Goal: Information Seeking & Learning: Learn about a topic

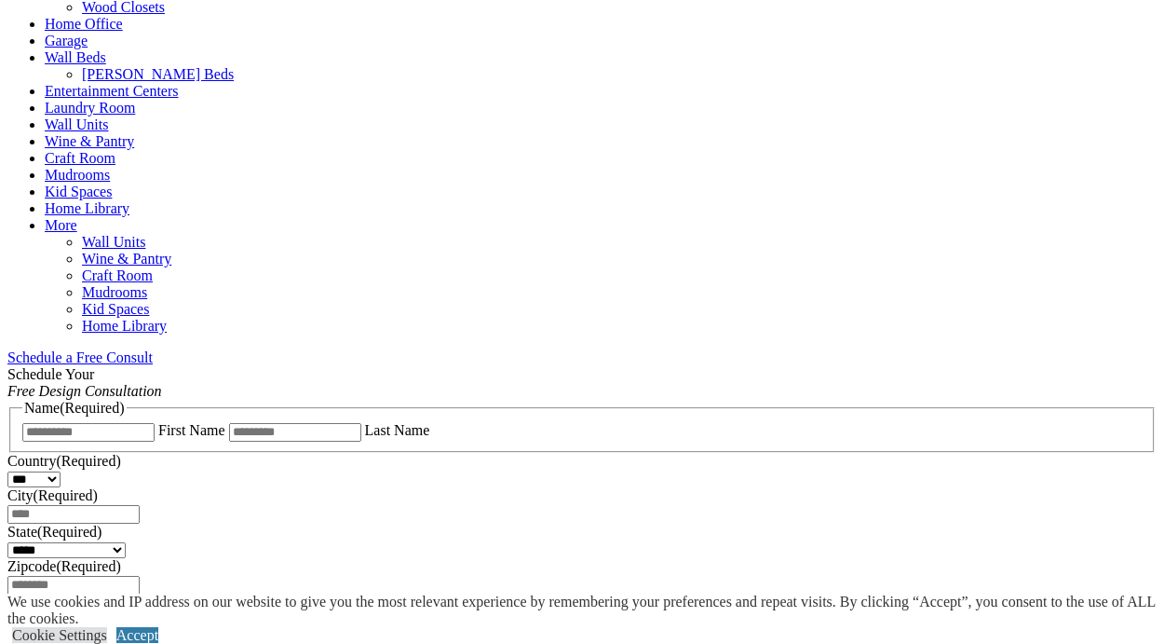
scroll to position [907, 0]
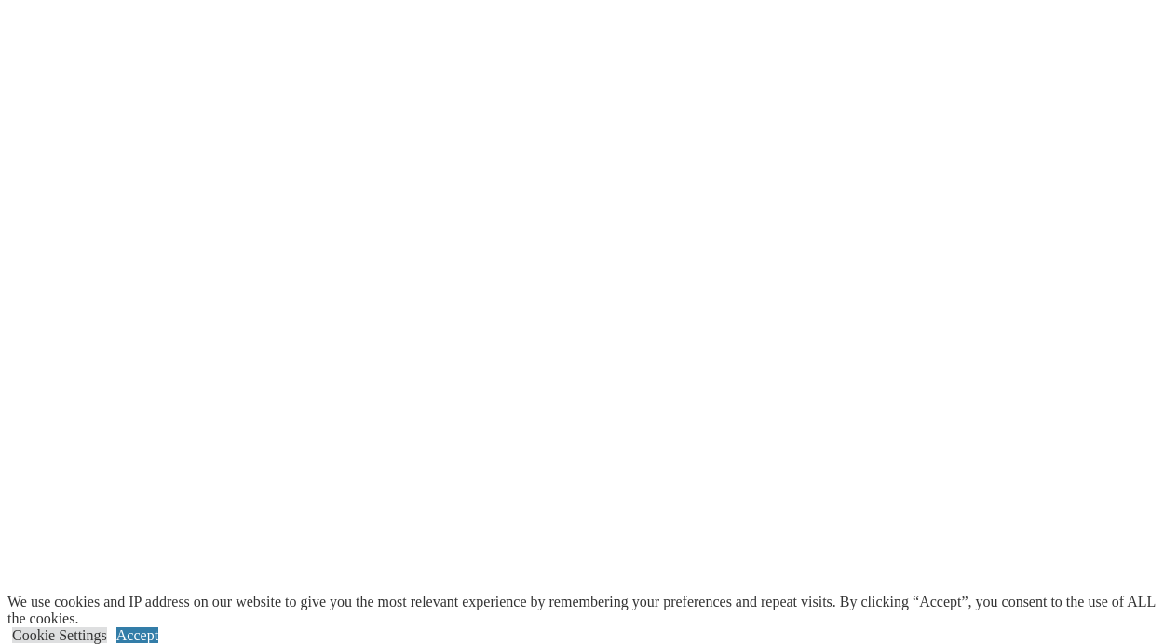
scroll to position [3260, 0]
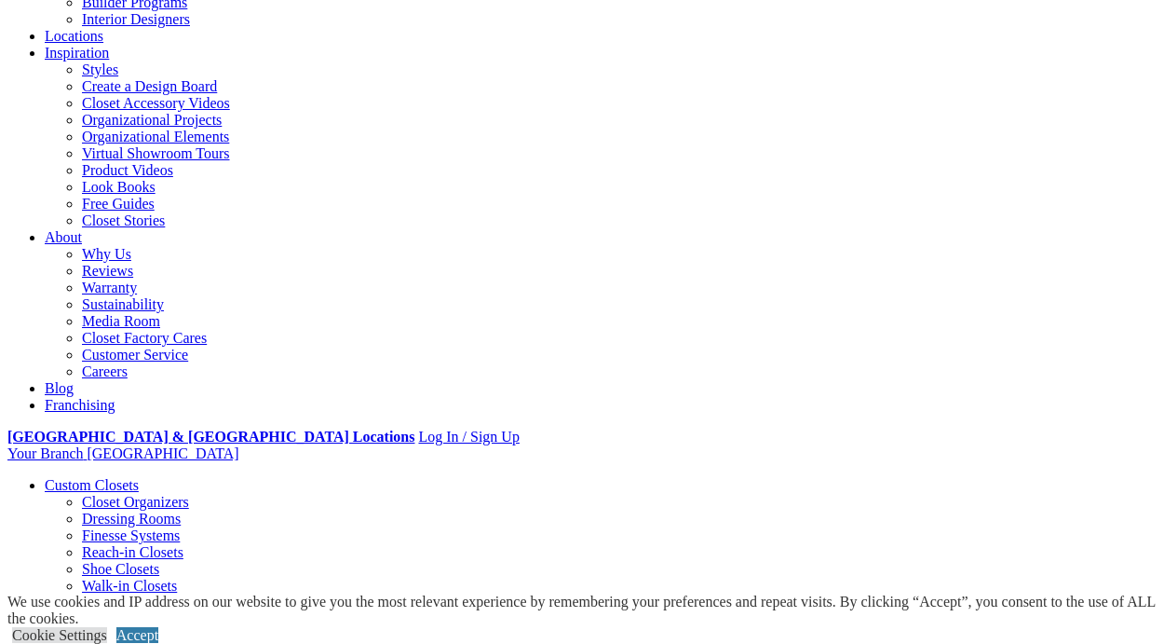
scroll to position [275, 0]
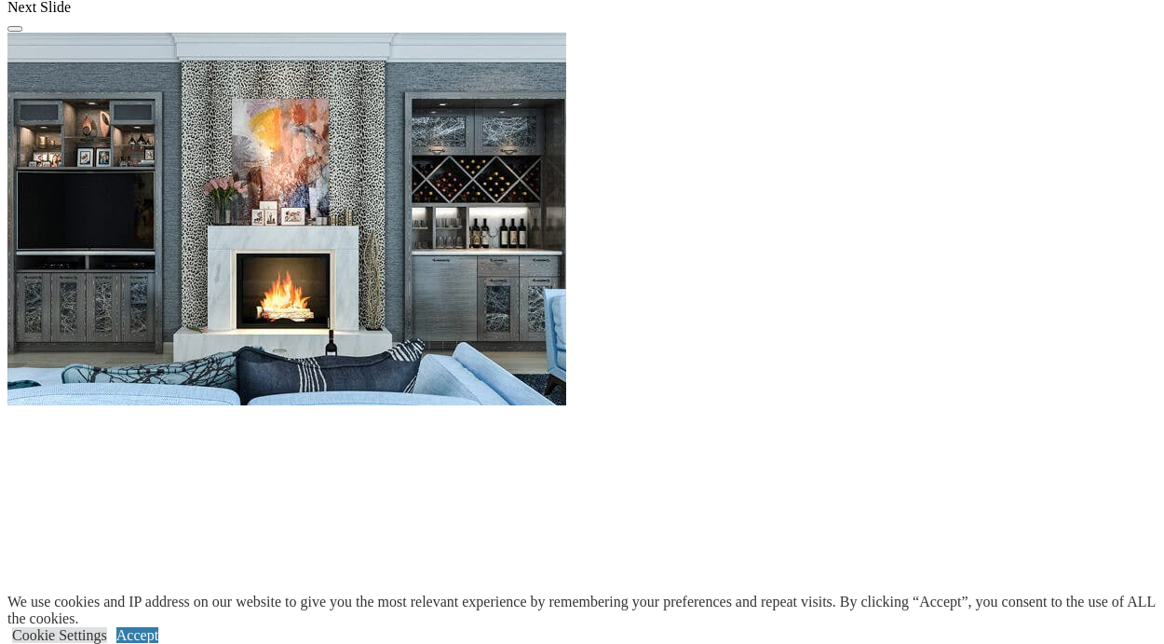
scroll to position [1919, 0]
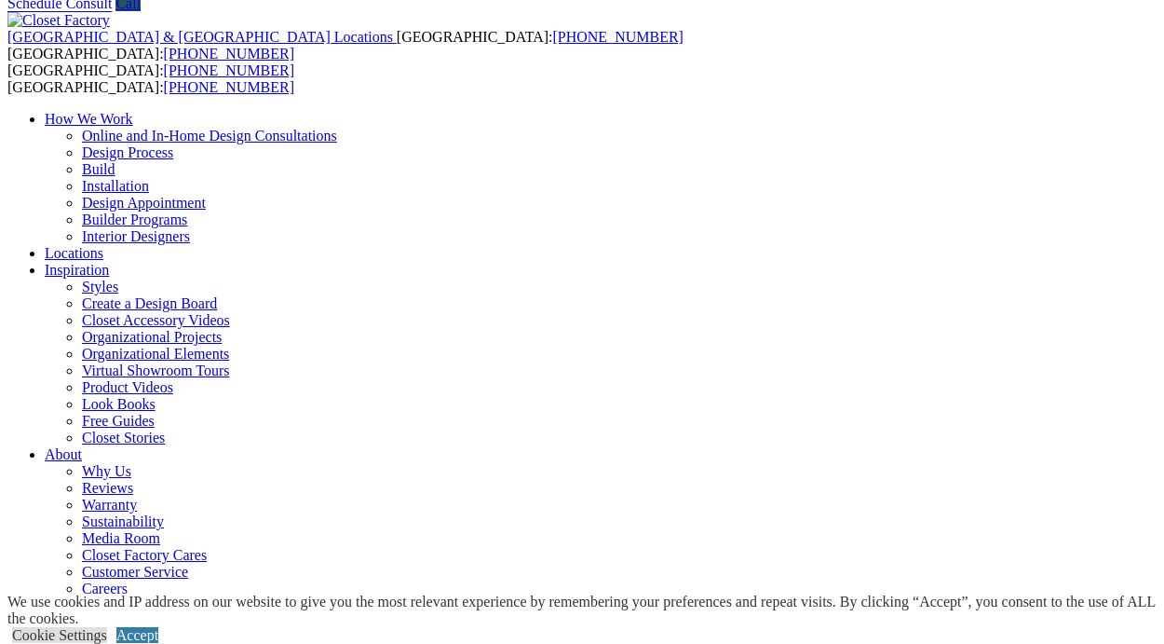
scroll to position [0, 0]
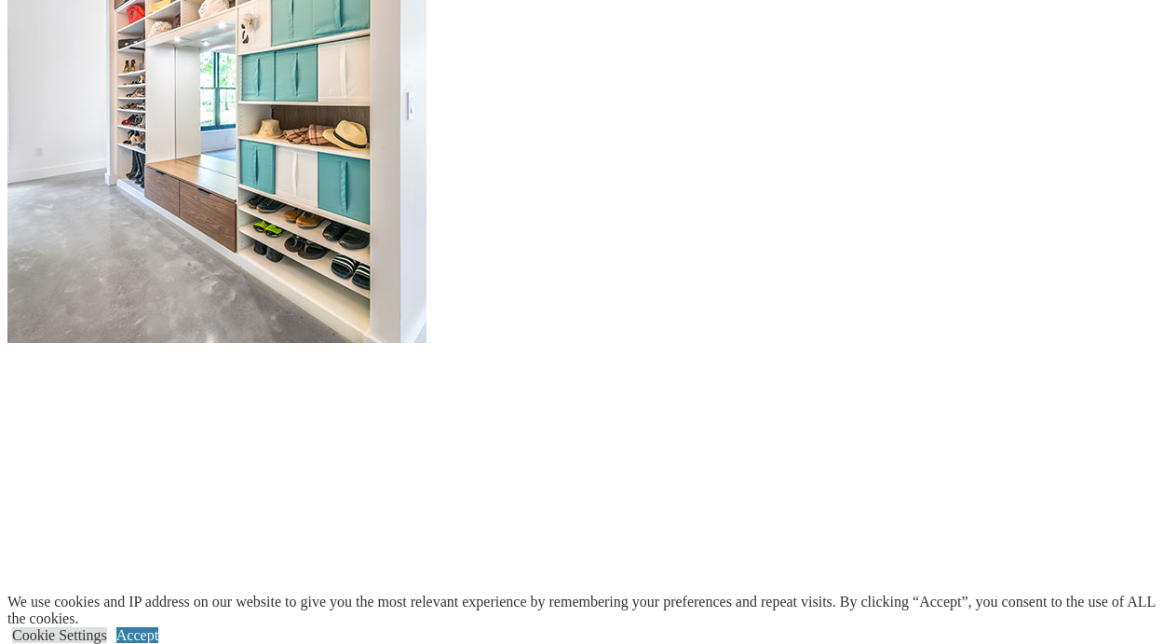
scroll to position [1811, 0]
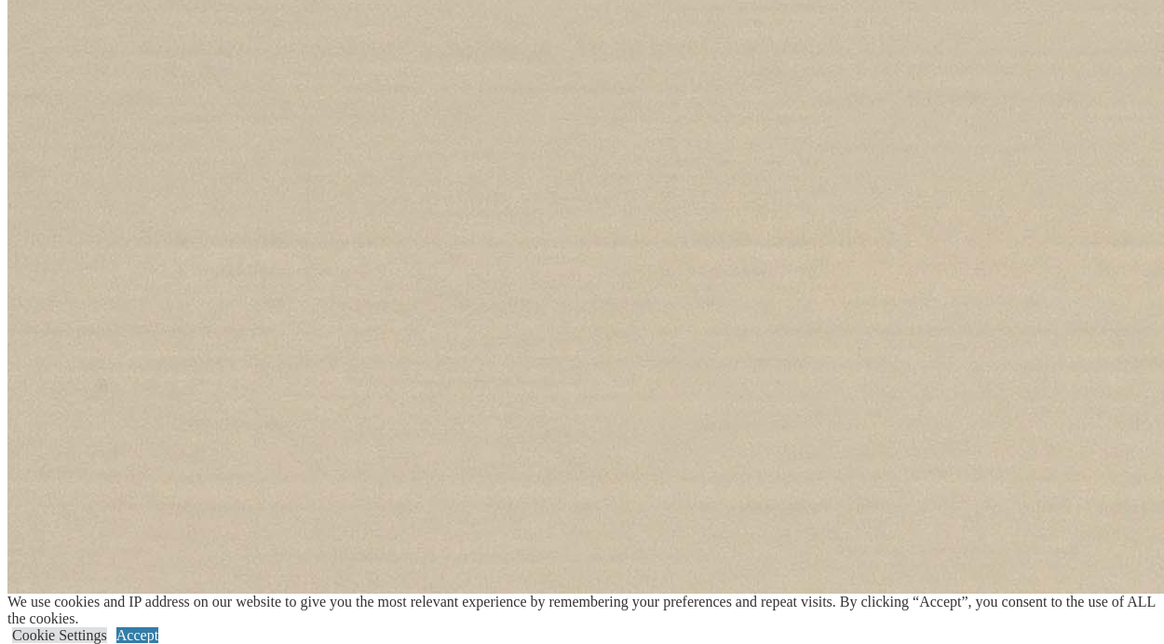
scroll to position [1886, 0]
